Goal: Task Accomplishment & Management: Complete application form

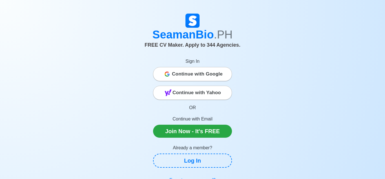
click at [208, 71] on span "Continue with Google" at bounding box center [197, 73] width 51 height 11
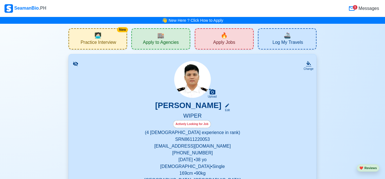
click at [222, 36] on span "🔥" at bounding box center [224, 35] width 7 height 8
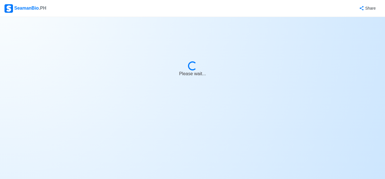
select select "Wiper"
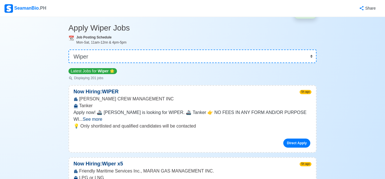
scroll to position [20, 0]
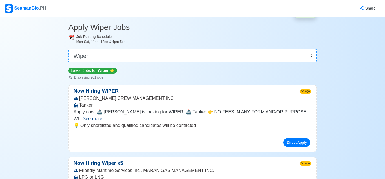
click at [102, 116] on span "See more" at bounding box center [92, 118] width 19 height 5
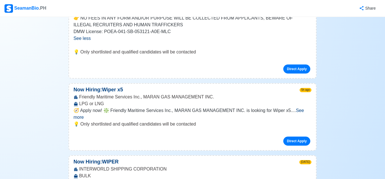
scroll to position [136, 0]
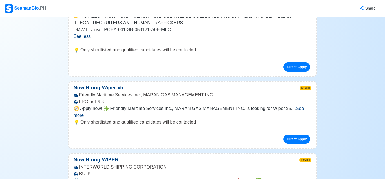
click at [304, 109] on span "See more" at bounding box center [189, 112] width 231 height 12
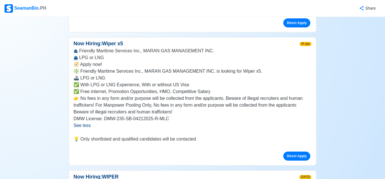
scroll to position [181, 0]
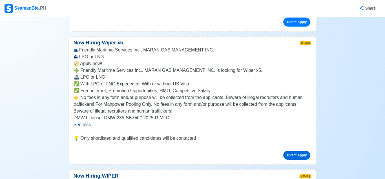
click at [302, 153] on link "Direct Apply" at bounding box center [296, 154] width 27 height 9
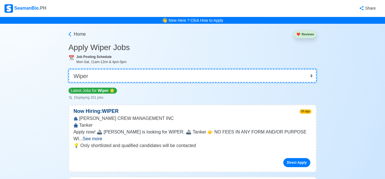
click at [311, 75] on select "👉 Select Rank or Position Master Chief Officer 2nd Officer 3rd Officer Junior O…" at bounding box center [193, 76] width 248 height 14
select select "[PERSON_NAME]"
click at [69, 69] on select "👉 Select Rank or Position Master Chief Officer 2nd Officer 3rd Officer Junior O…" at bounding box center [193, 76] width 248 height 14
